Goal: Complete application form

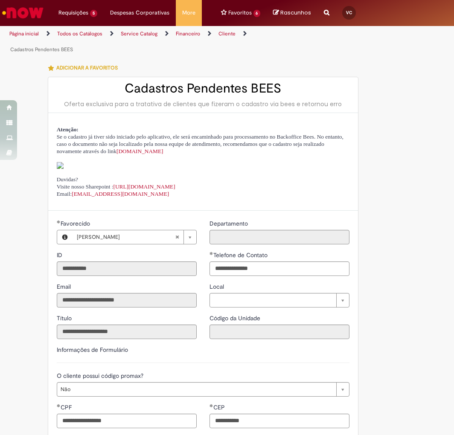
select select "**"
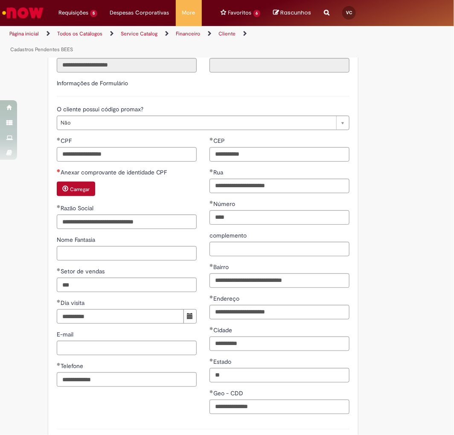
click at [77, 193] on small "Carregar" at bounding box center [80, 189] width 20 height 7
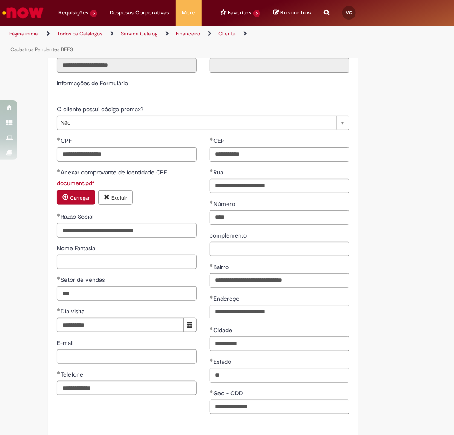
scroll to position [434, 0]
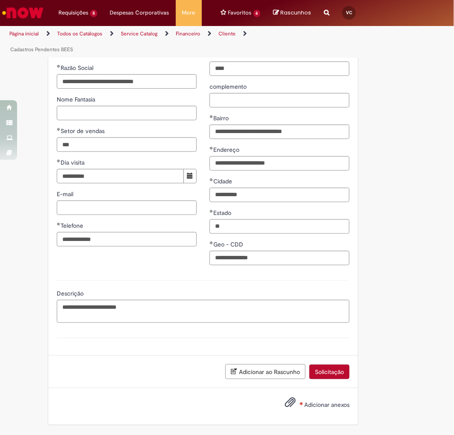
click at [335, 368] on button "Solicitação" at bounding box center [329, 372] width 40 height 15
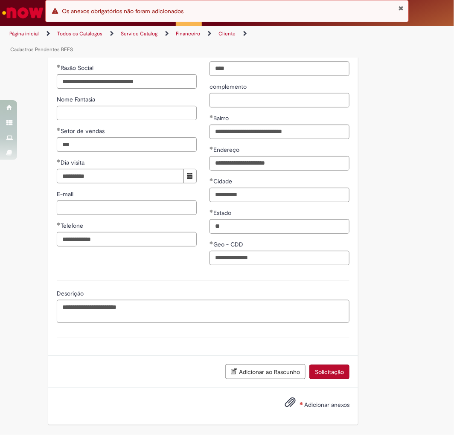
click at [400, 6] on button "Fechar Notificação" at bounding box center [402, 8] width 6 height 7
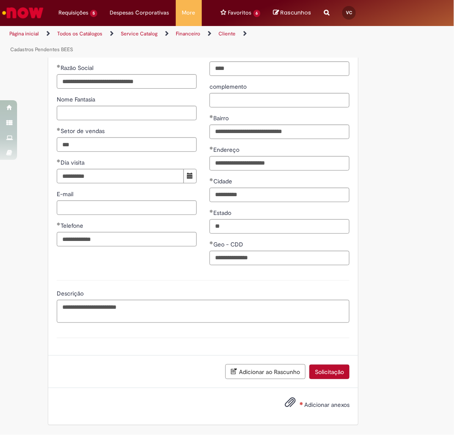
click at [319, 377] on button "Solicitação" at bounding box center [329, 372] width 40 height 15
click at [331, 377] on button "Solicitação" at bounding box center [329, 372] width 40 height 15
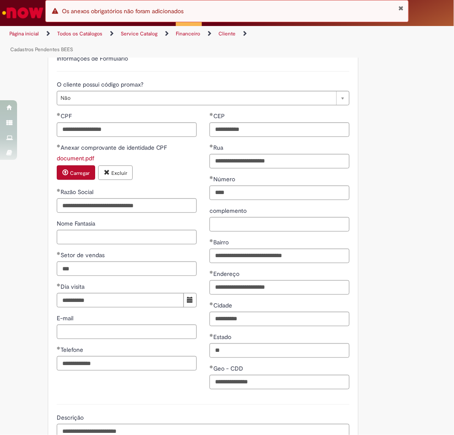
scroll to position [244, 0]
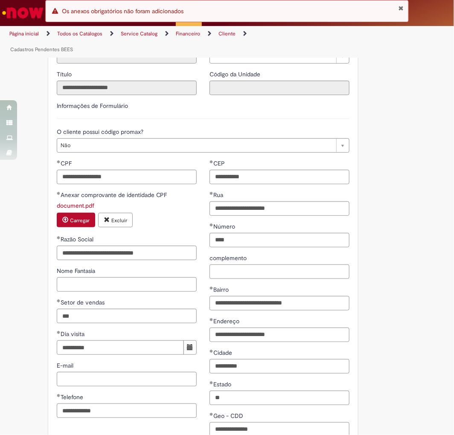
click at [400, 5] on button "Fechar Notificação" at bounding box center [402, 8] width 6 height 7
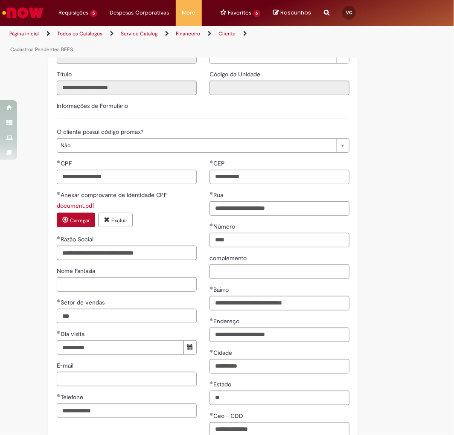
scroll to position [339, 0]
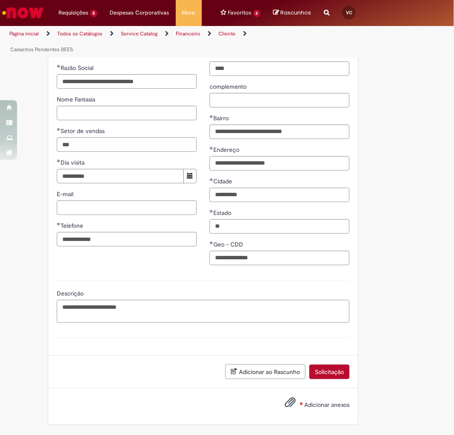
click at [338, 372] on button "Solicitação" at bounding box center [329, 372] width 40 height 15
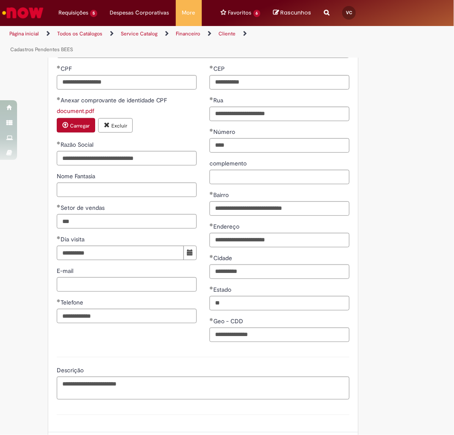
scroll to position [434, 0]
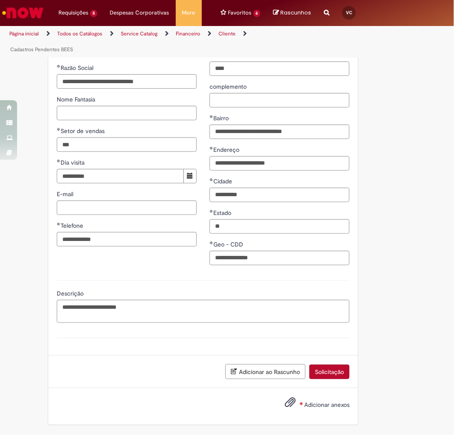
click at [318, 408] on span "Adicionar anexos" at bounding box center [326, 405] width 45 height 8
click at [0, 0] on input "Adicionar anexos" at bounding box center [0, 0] width 0 height 0
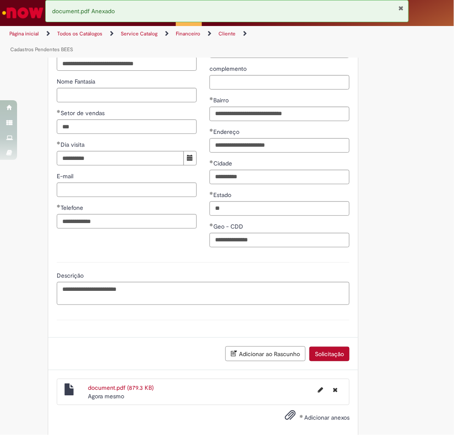
click at [332, 362] on button "Solicitação" at bounding box center [329, 354] width 40 height 15
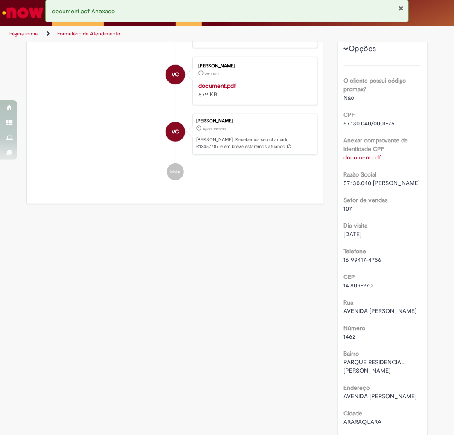
scroll to position [332, 0]
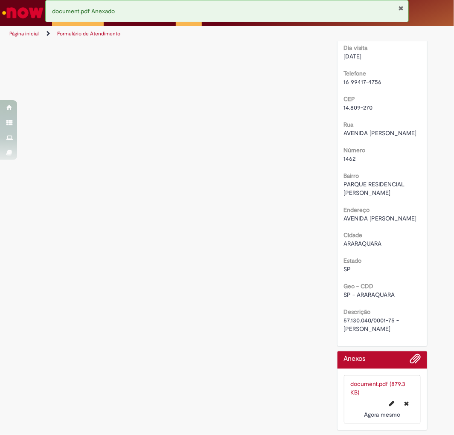
click at [352, 316] on b "Descrição" at bounding box center [357, 313] width 27 height 8
click at [353, 332] on span "57.130.040/0001-75 - [PERSON_NAME]" at bounding box center [372, 325] width 57 height 16
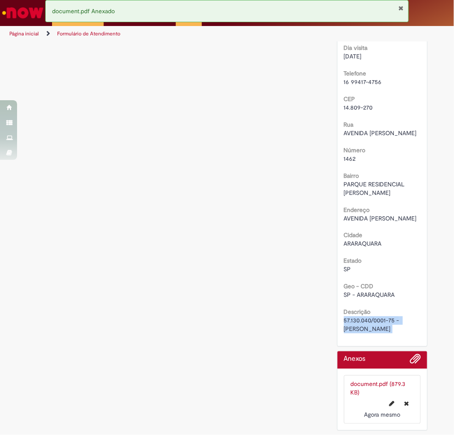
copy div "57.130.040/0001-75 - [PERSON_NAME]"
click at [190, 153] on div "Verificar Código de Barras Aguardando Aprovação Aguardando atendimento Em andam…" at bounding box center [227, 79] width 414 height 713
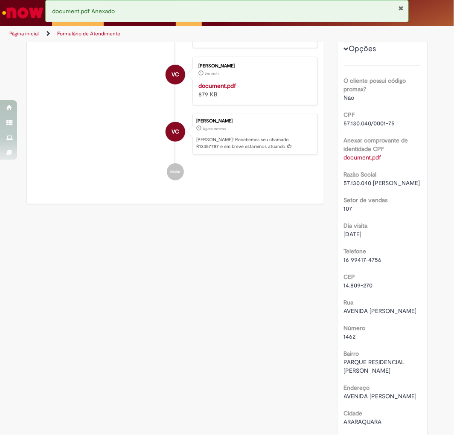
scroll to position [0, 0]
